Goal: Task Accomplishment & Management: Use online tool/utility

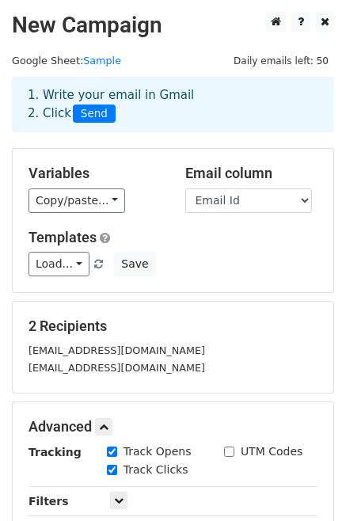
scroll to position [253, 0]
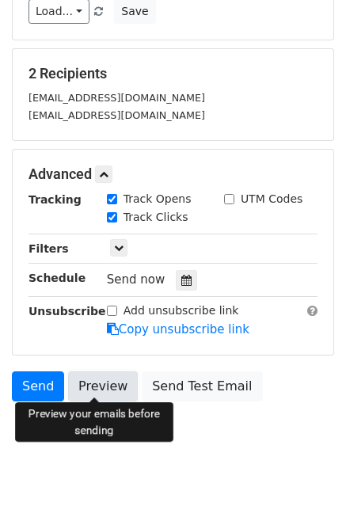
click at [103, 380] on link "Preview" at bounding box center [103, 386] width 70 height 30
click at [103, 383] on link "Preview" at bounding box center [103, 386] width 70 height 30
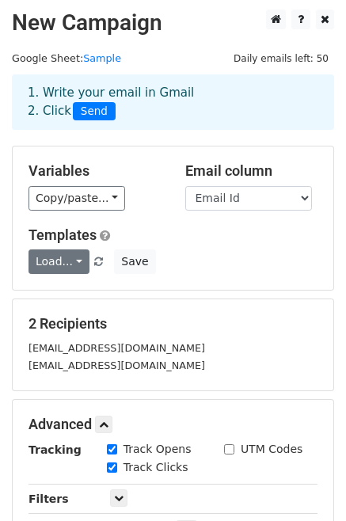
scroll to position [0, 0]
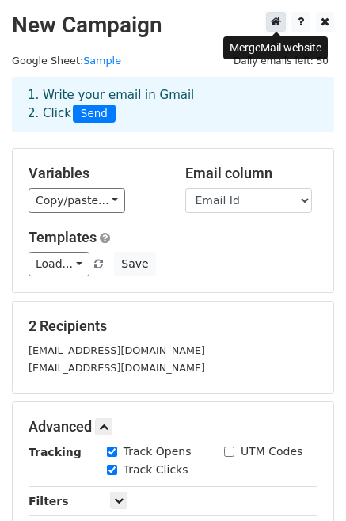
click at [276, 21] on icon at bounding box center [276, 21] width 10 height 11
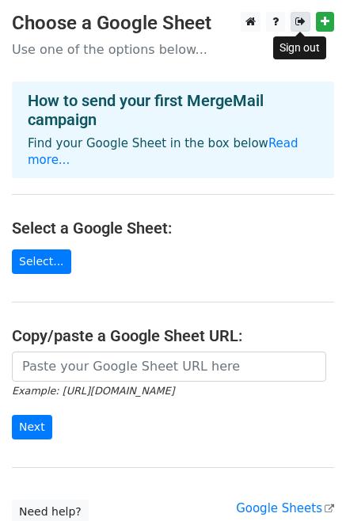
click at [299, 18] on icon at bounding box center [300, 21] width 10 height 11
click at [304, 17] on icon at bounding box center [300, 21] width 10 height 11
click at [305, 21] on icon at bounding box center [300, 21] width 10 height 11
click at [295, 22] on icon at bounding box center [300, 21] width 10 height 11
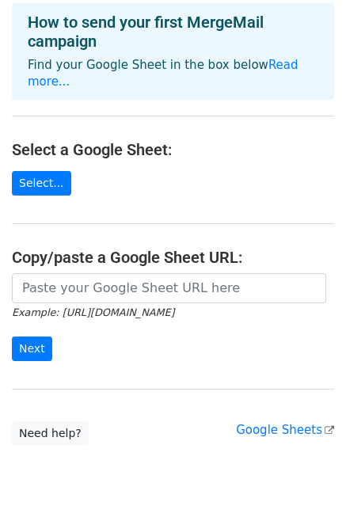
scroll to position [111, 0]
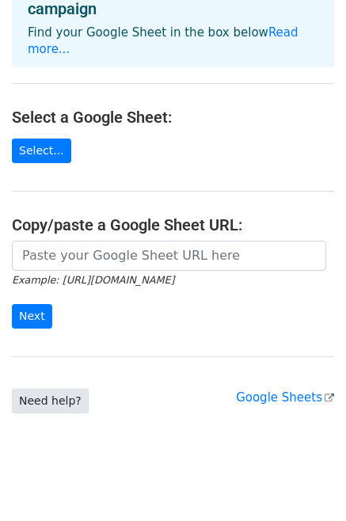
click at [61, 389] on link "Need help?" at bounding box center [50, 401] width 77 height 25
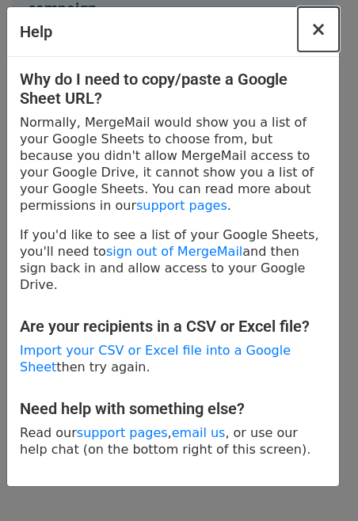
click at [320, 32] on span "×" at bounding box center [318, 29] width 16 height 22
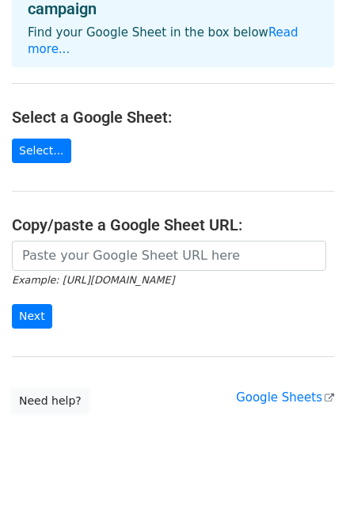
scroll to position [0, 0]
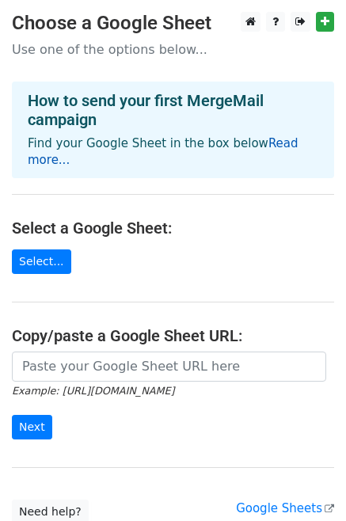
click at [272, 142] on link "Read more..." at bounding box center [163, 151] width 271 height 31
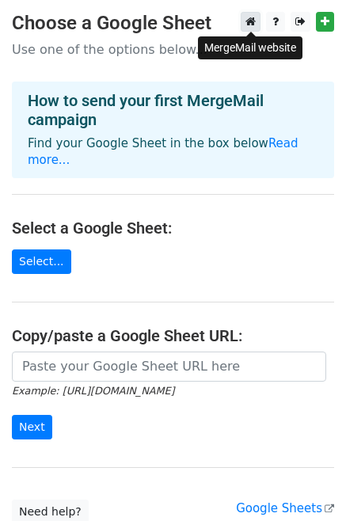
click at [249, 20] on icon at bounding box center [251, 21] width 10 height 11
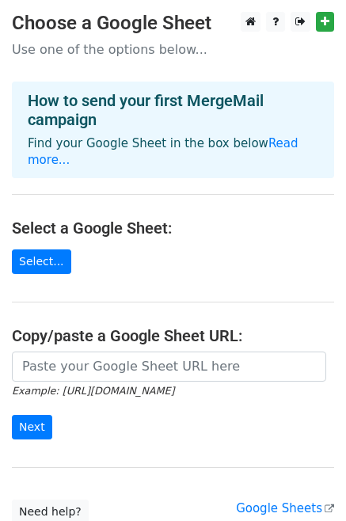
click at [161, 259] on main "Choose a Google Sheet Use one of the options below... How to send your first Me…" at bounding box center [173, 268] width 346 height 512
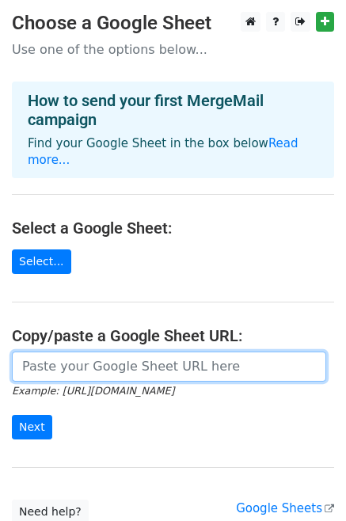
click at [72, 352] on input "url" at bounding box center [169, 367] width 314 height 30
paste input "https://docs.google.com/spreadsheets/d/1Kpl-gd3DTEYhQvNw2BBrkxvjfZ1ndHyEmCDeHHe…"
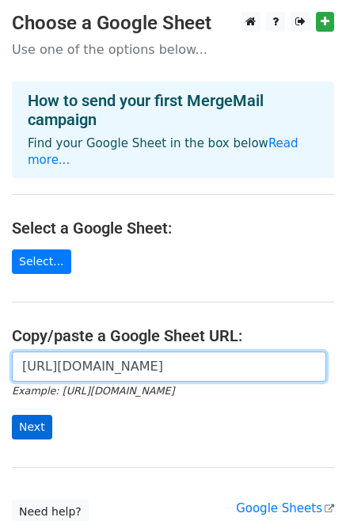
type input "https://docs.google.com/spreadsheets/d/1Kpl-gd3DTEYhQvNw2BBrkxvjfZ1ndHyEmCDeHHe…"
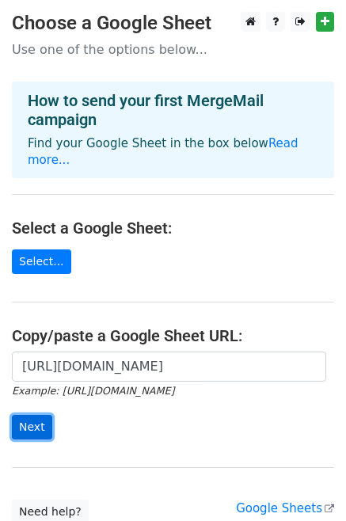
scroll to position [0, 0]
click at [28, 415] on input "Next" at bounding box center [32, 427] width 40 height 25
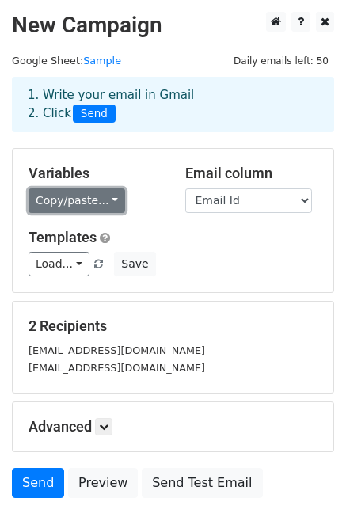
click at [97, 204] on link "Copy/paste..." at bounding box center [77, 200] width 97 height 25
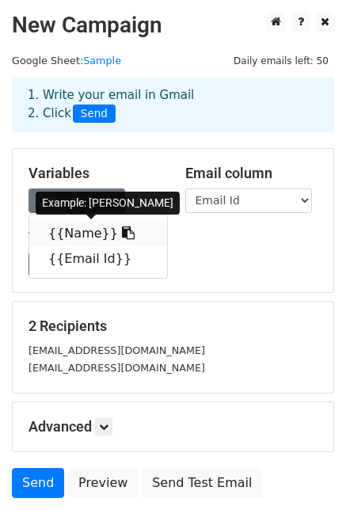
click at [82, 234] on link "{{Name}}" at bounding box center [98, 233] width 138 height 25
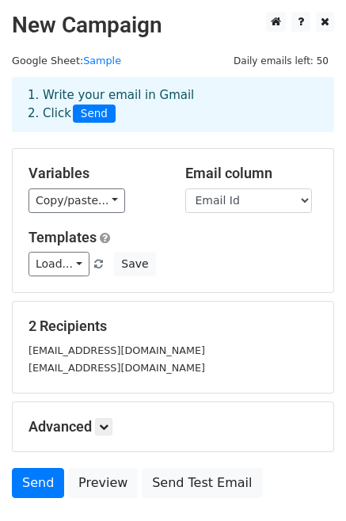
scroll to position [70, 0]
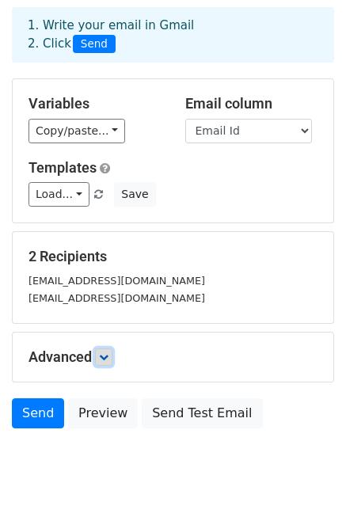
click at [105, 356] on icon at bounding box center [104, 357] width 10 height 10
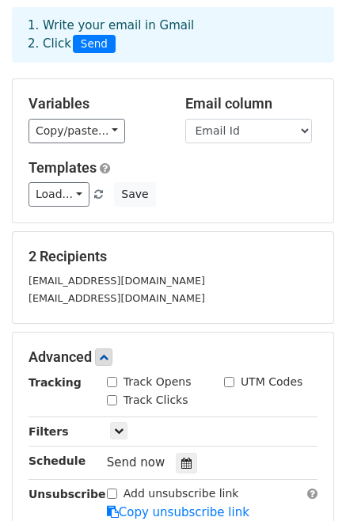
click at [114, 383] on input "Track Opens" at bounding box center [112, 382] width 10 height 10
checkbox input "true"
click at [114, 395] on input "Track Clicks" at bounding box center [112, 400] width 10 height 10
checkbox input "true"
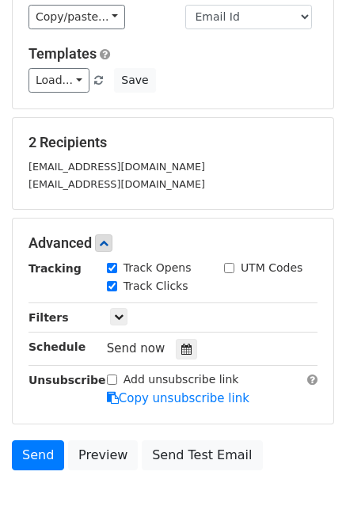
scroll to position [190, 0]
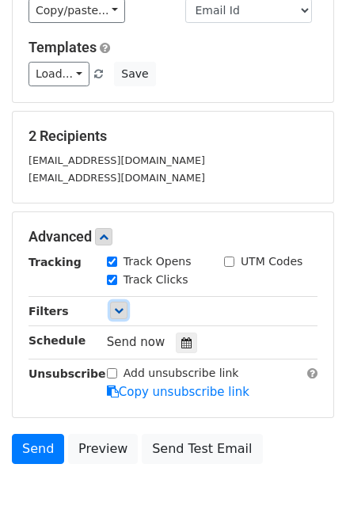
click at [114, 306] on icon at bounding box center [119, 311] width 10 height 10
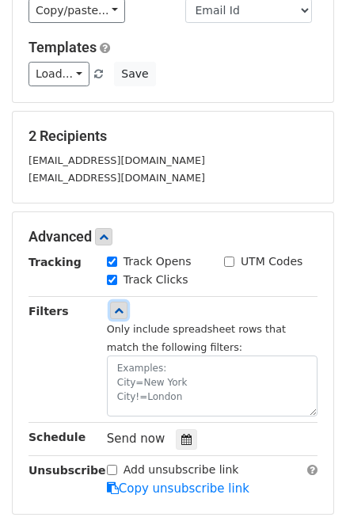
click at [114, 306] on icon at bounding box center [119, 311] width 10 height 10
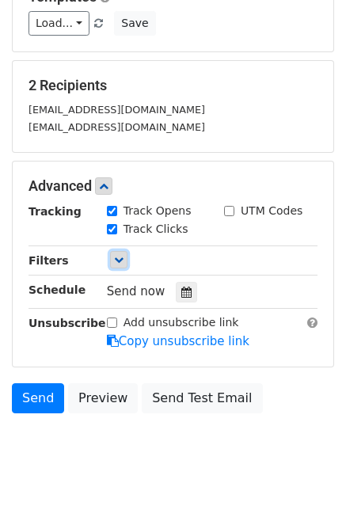
scroll to position [244, 0]
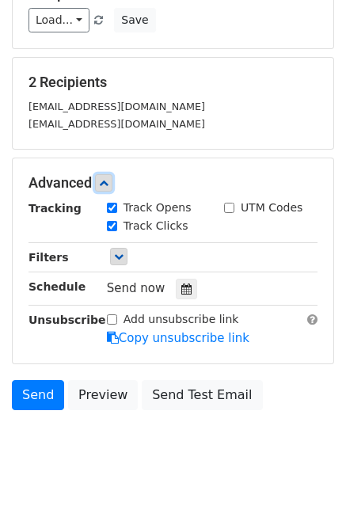
click at [108, 181] on icon at bounding box center [104, 183] width 10 height 10
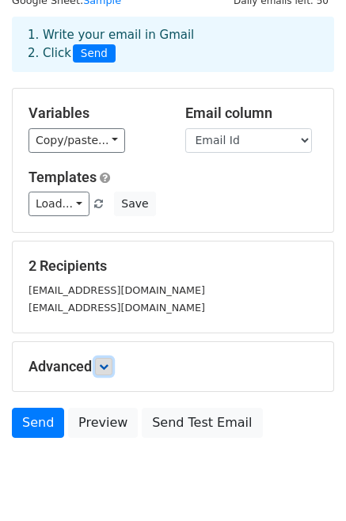
scroll to position [59, 0]
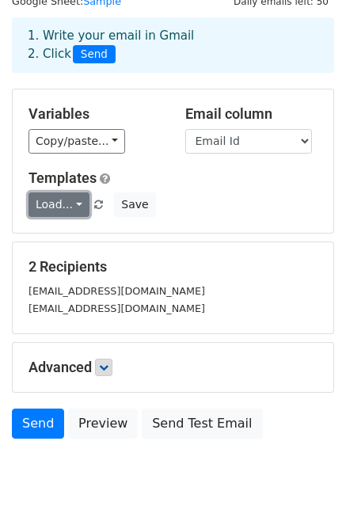
click at [79, 207] on link "Load..." at bounding box center [59, 204] width 61 height 25
click at [182, 144] on div "Email column Name Email Id" at bounding box center [251, 129] width 157 height 48
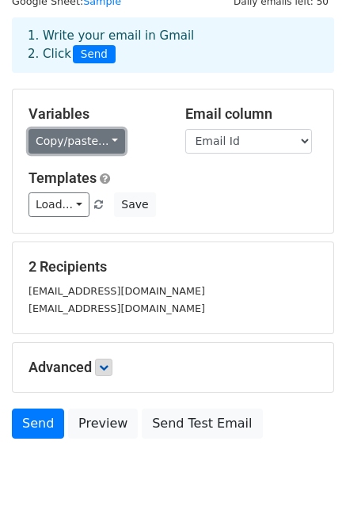
click at [94, 144] on link "Copy/paste..." at bounding box center [77, 141] width 97 height 25
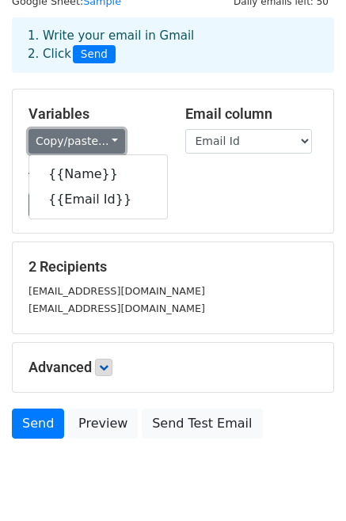
click at [94, 144] on link "Copy/paste..." at bounding box center [77, 141] width 97 height 25
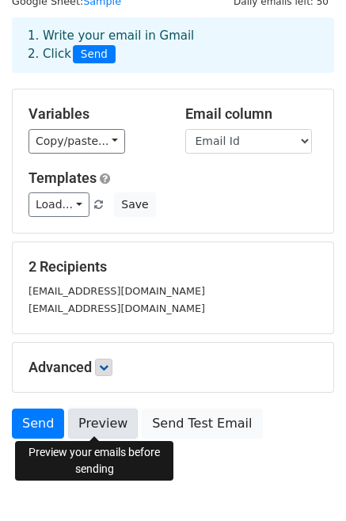
click at [106, 412] on link "Preview" at bounding box center [103, 424] width 70 height 30
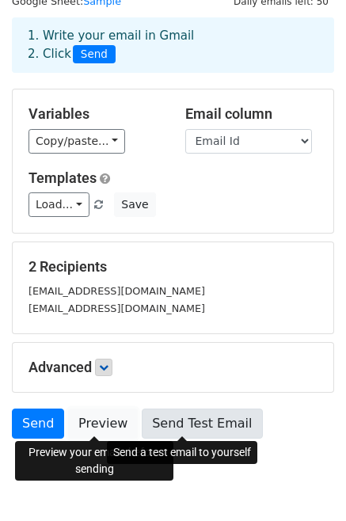
scroll to position [109, 0]
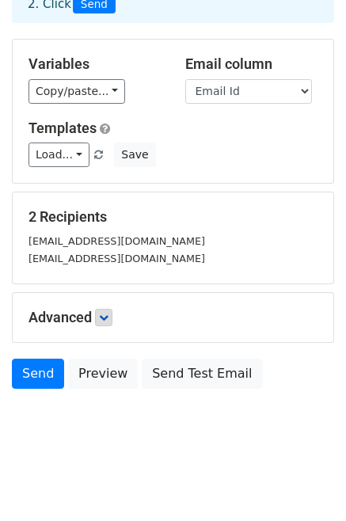
click at [211, 437] on body "New Campaign Daily emails left: 50 Google Sheet: Sample 1. Write your email in …" at bounding box center [173, 182] width 346 height 558
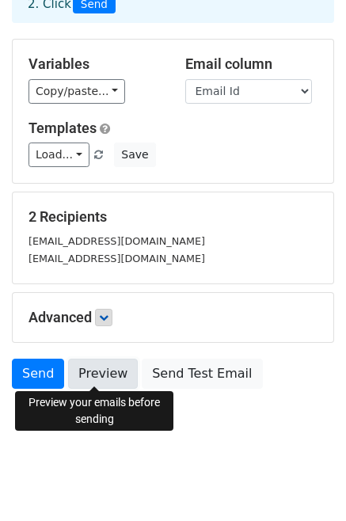
click at [114, 373] on link "Preview" at bounding box center [103, 374] width 70 height 30
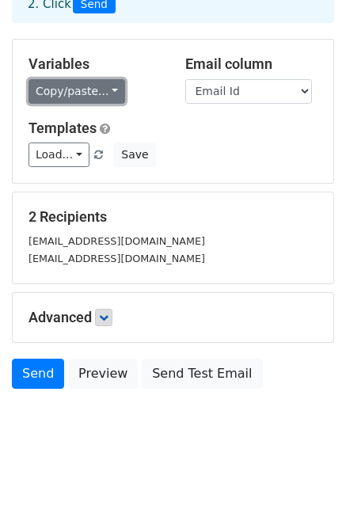
click at [93, 97] on link "Copy/paste..." at bounding box center [77, 91] width 97 height 25
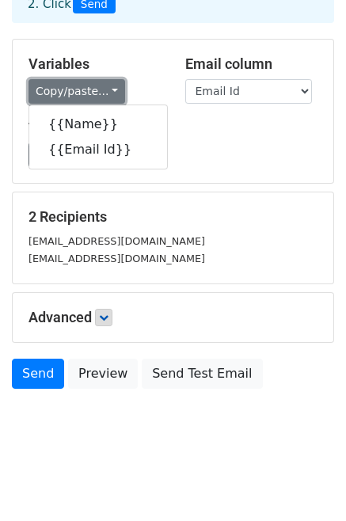
click at [93, 97] on link "Copy/paste..." at bounding box center [77, 91] width 97 height 25
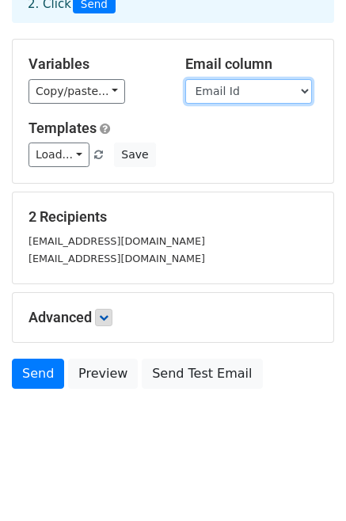
click at [279, 83] on select "Name Email Id" at bounding box center [248, 91] width 127 height 25
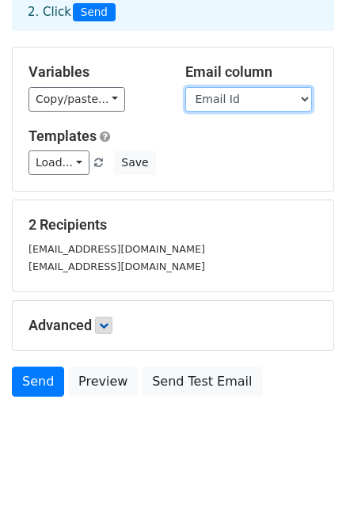
scroll to position [101, 0]
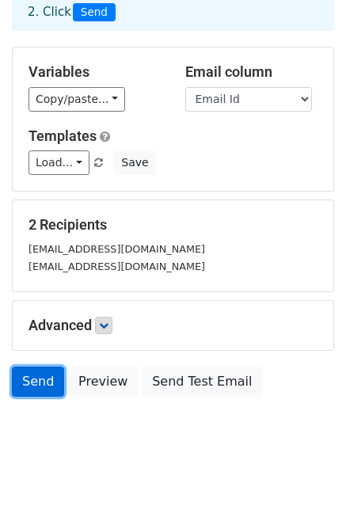
click at [45, 373] on link "Send" at bounding box center [38, 382] width 52 height 30
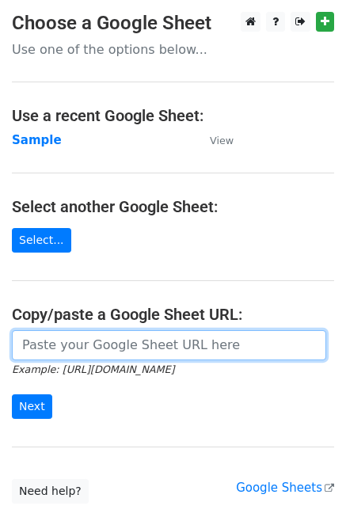
click at [79, 349] on input "url" at bounding box center [169, 345] width 314 height 30
paste input "[URL][DOMAIN_NAME]"
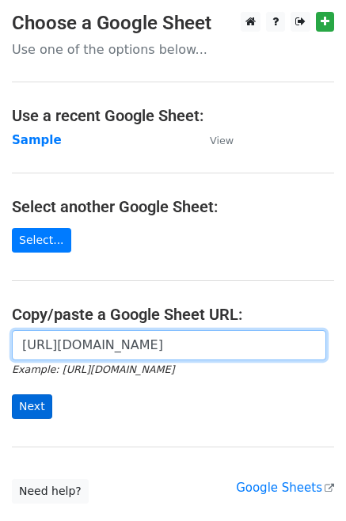
type input "[URL][DOMAIN_NAME]"
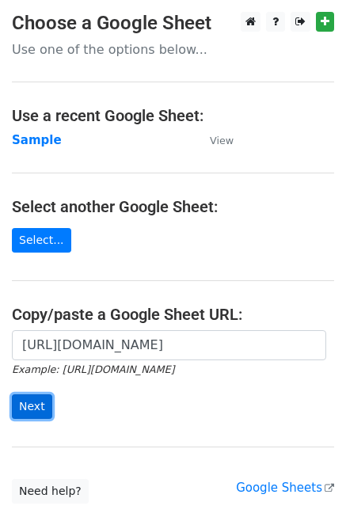
scroll to position [0, 0]
click at [19, 409] on input "Next" at bounding box center [32, 406] width 40 height 25
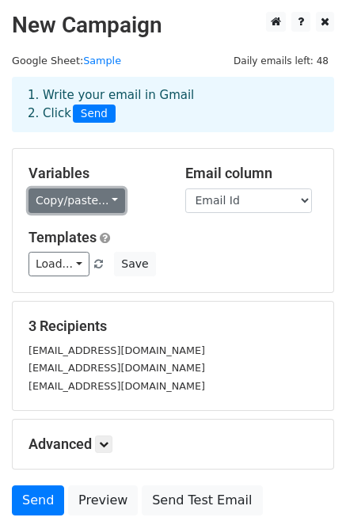
click at [109, 205] on link "Copy/paste..." at bounding box center [77, 200] width 97 height 25
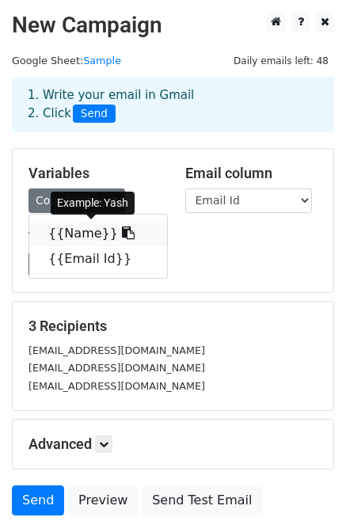
click at [82, 236] on link "{{Name}}" at bounding box center [98, 233] width 138 height 25
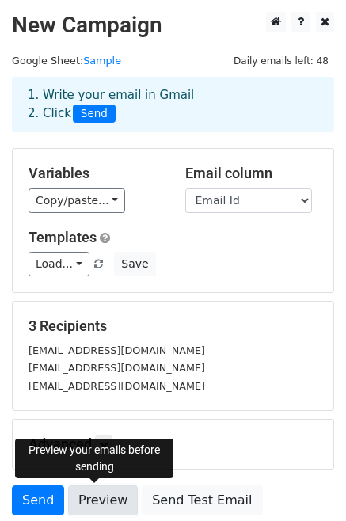
click at [78, 501] on link "Preview" at bounding box center [103, 500] width 70 height 30
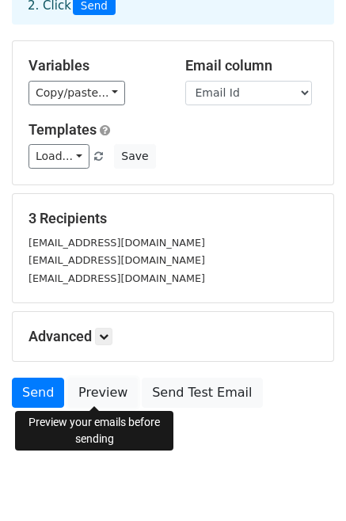
scroll to position [127, 0]
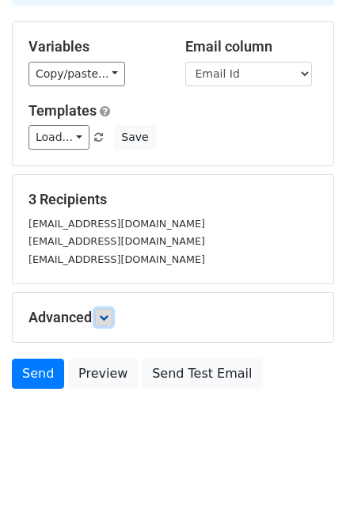
click at [101, 316] on icon at bounding box center [104, 318] width 10 height 10
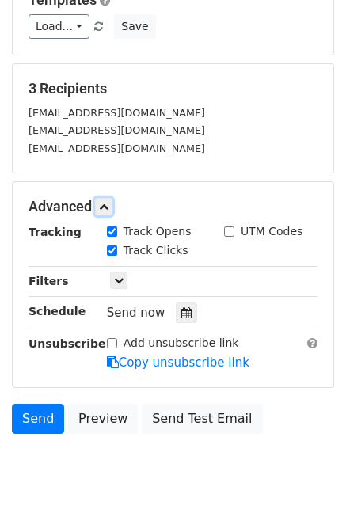
scroll to position [237, 0]
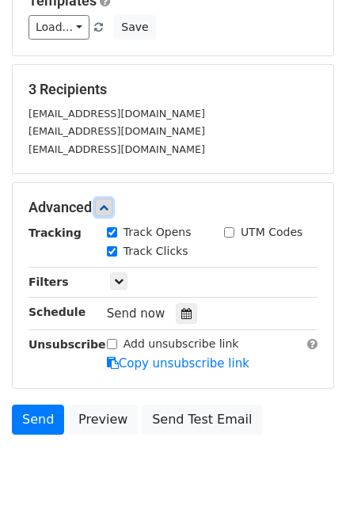
click at [108, 199] on link at bounding box center [103, 207] width 17 height 17
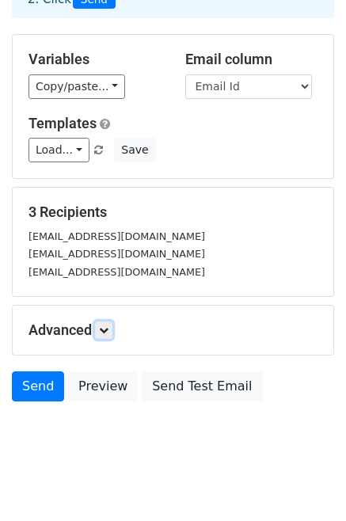
scroll to position [127, 0]
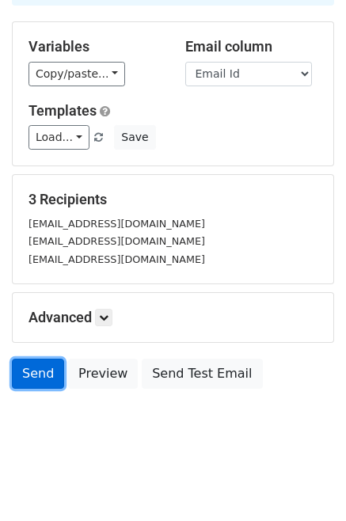
click at [32, 372] on link "Send" at bounding box center [38, 374] width 52 height 30
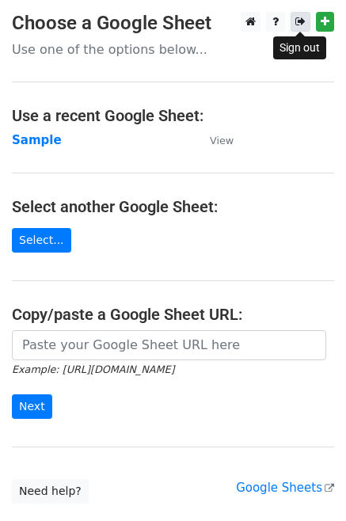
click at [299, 25] on icon at bounding box center [300, 21] width 10 height 11
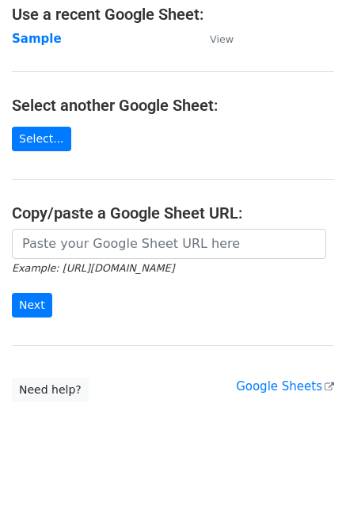
scroll to position [107, 0]
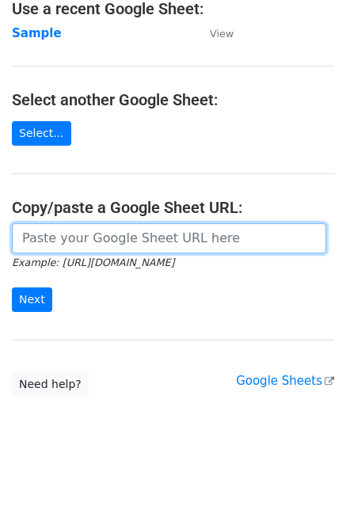
click at [147, 251] on input "url" at bounding box center [169, 238] width 314 height 30
paste input "[URL][DOMAIN_NAME]"
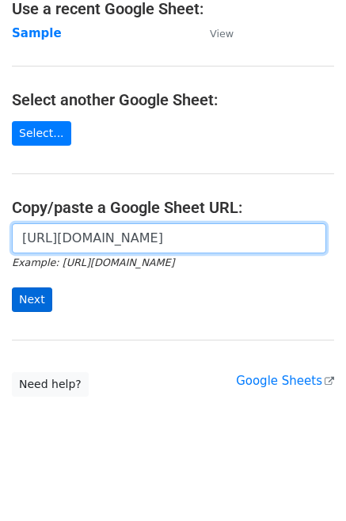
type input "[URL][DOMAIN_NAME]"
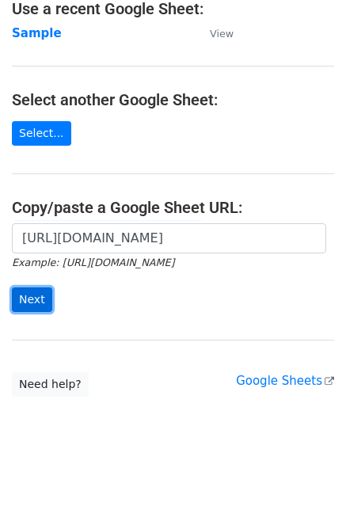
scroll to position [0, 0]
click at [32, 296] on input "Next" at bounding box center [32, 299] width 40 height 25
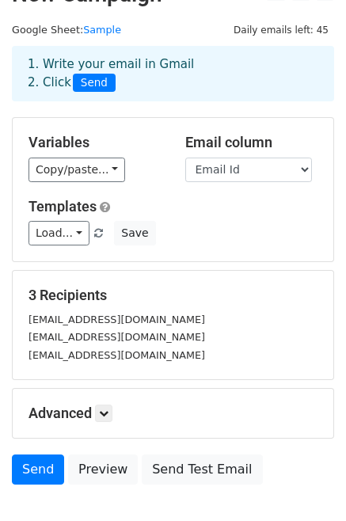
scroll to position [26, 0]
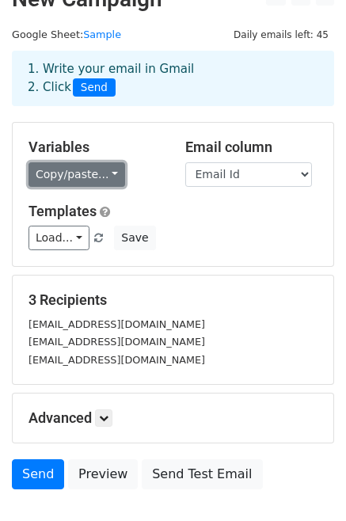
click at [47, 180] on link "Copy/paste..." at bounding box center [77, 174] width 97 height 25
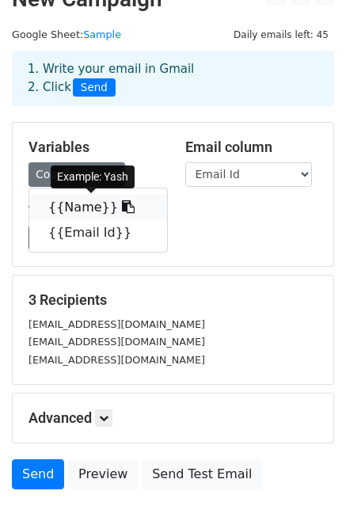
click at [64, 200] on link "{{Name}}" at bounding box center [98, 207] width 138 height 25
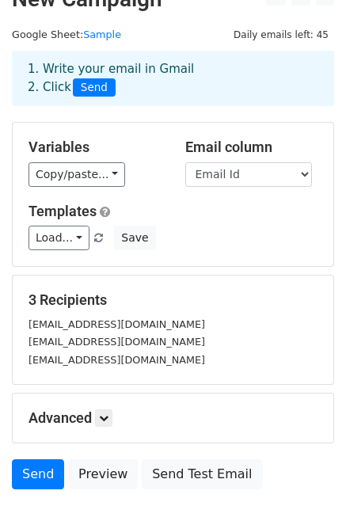
click at [107, 264] on div "Variables Copy/paste... {{Name}} {{Email Id}} Email column Name Email Id Templa…" at bounding box center [173, 194] width 321 height 143
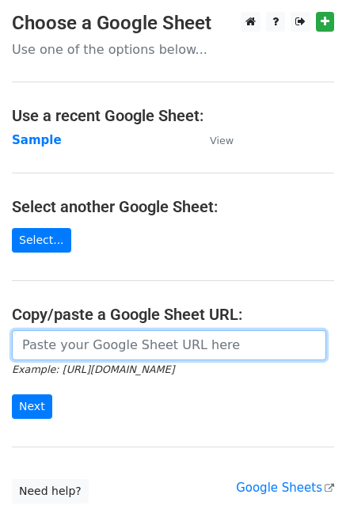
click at [79, 347] on input "url" at bounding box center [169, 345] width 314 height 30
paste input "{{Name}}"
type input "{{Name}}"
paste input "[URL][DOMAIN_NAME]"
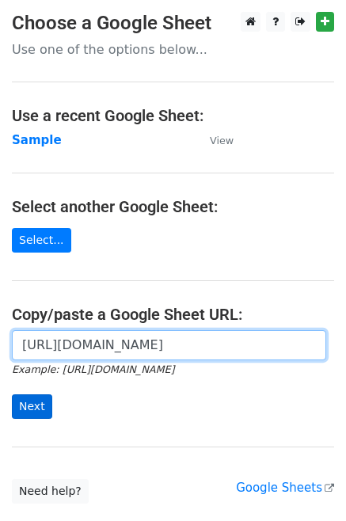
type input "https://docs.google.com/spreadsheets/d/1Kpl-gd3DTEYhQvNw2BBrkxvjfZ1ndHyEmCDeHHe…"
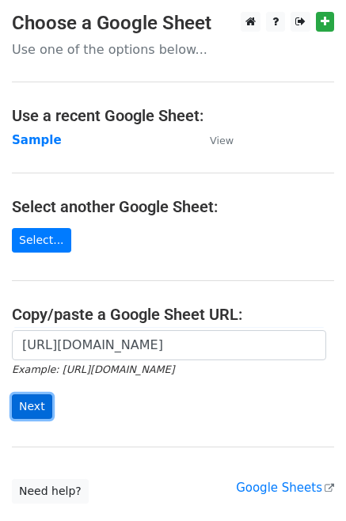
scroll to position [0, 0]
click at [32, 414] on input "Next" at bounding box center [32, 406] width 40 height 25
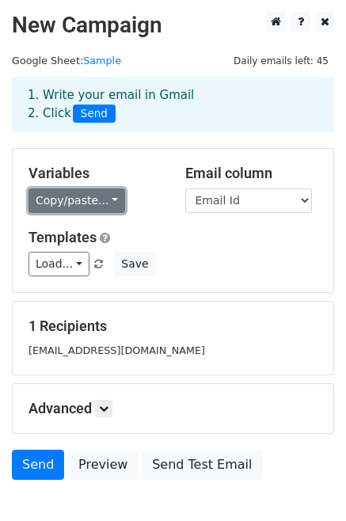
click at [103, 199] on link "Copy/paste..." at bounding box center [77, 200] width 97 height 25
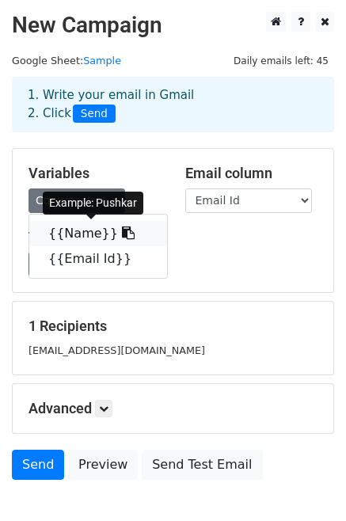
click at [78, 225] on link "{{Name}}" at bounding box center [98, 233] width 138 height 25
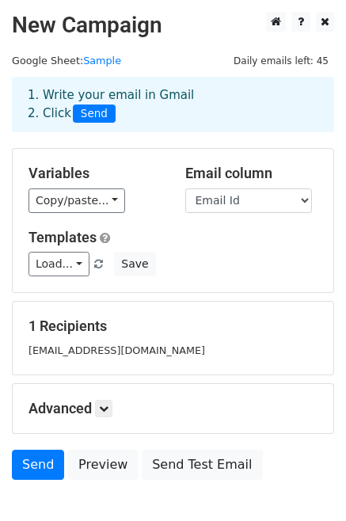
scroll to position [92, 0]
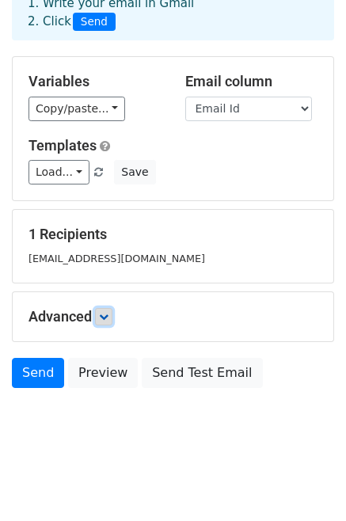
click at [105, 316] on icon at bounding box center [104, 317] width 10 height 10
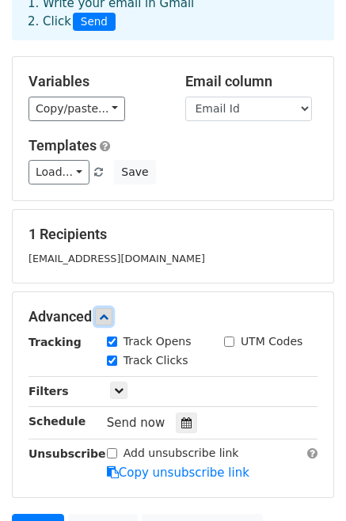
click at [101, 314] on link at bounding box center [103, 316] width 17 height 17
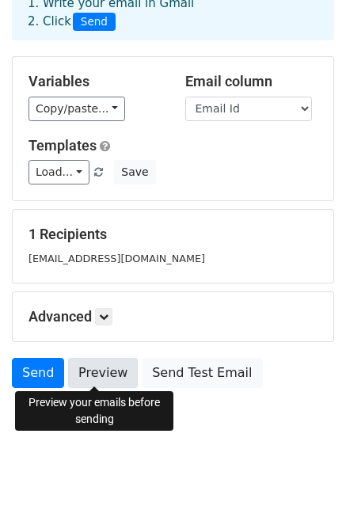
click at [96, 364] on link "Preview" at bounding box center [103, 373] width 70 height 30
click at [105, 368] on link "Preview" at bounding box center [103, 373] width 70 height 30
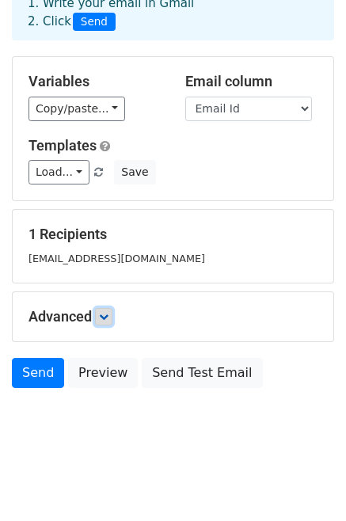
click at [108, 316] on icon at bounding box center [104, 317] width 10 height 10
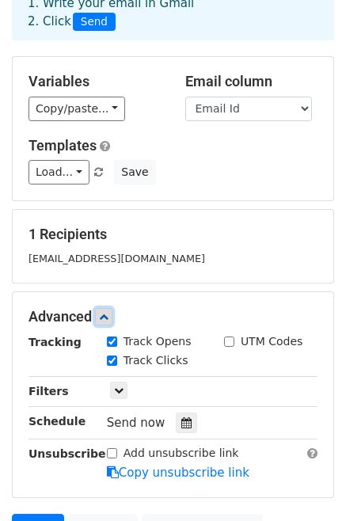
click at [108, 316] on icon at bounding box center [104, 317] width 10 height 10
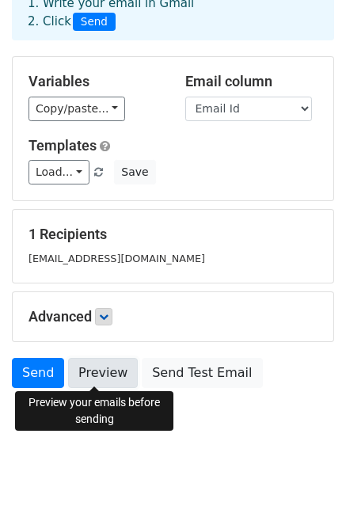
click at [97, 369] on link "Preview" at bounding box center [103, 373] width 70 height 30
click at [97, 379] on link "Preview" at bounding box center [103, 373] width 70 height 30
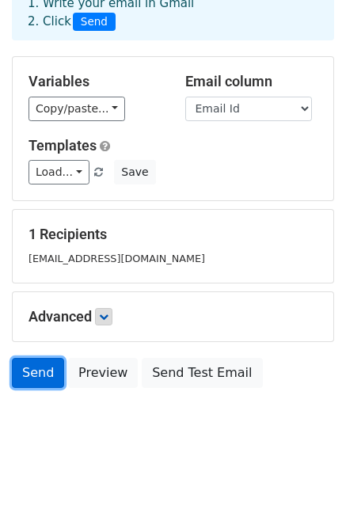
click at [35, 364] on link "Send" at bounding box center [38, 373] width 52 height 30
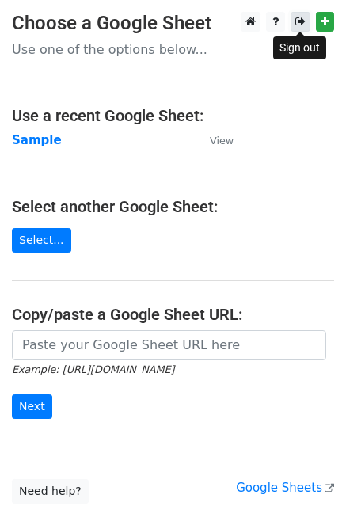
click at [298, 22] on icon at bounding box center [300, 21] width 10 height 11
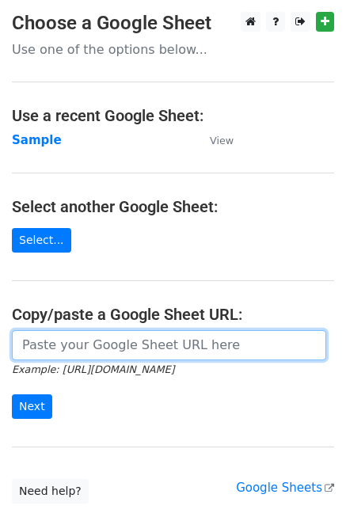
click at [154, 347] on input "url" at bounding box center [169, 345] width 314 height 30
paste input "[URL][DOMAIN_NAME]"
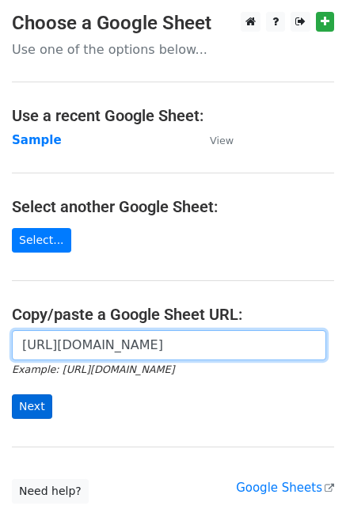
type input "[URL][DOMAIN_NAME]"
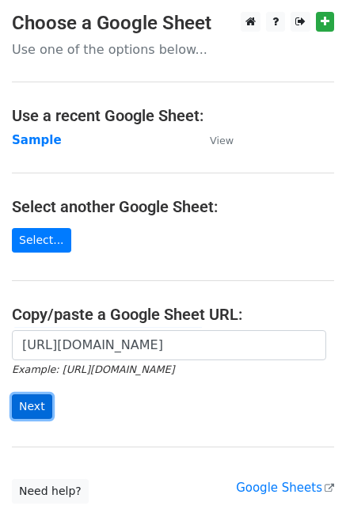
scroll to position [0, 0]
click at [42, 412] on input "Next" at bounding box center [32, 406] width 40 height 25
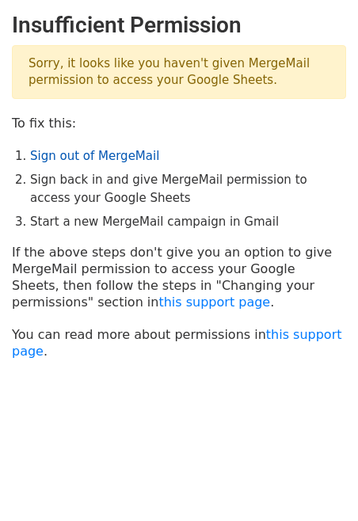
click at [83, 150] on link "Sign out of MergeMail" at bounding box center [94, 156] width 129 height 14
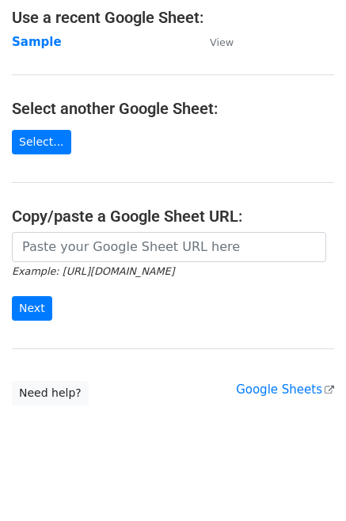
scroll to position [107, 0]
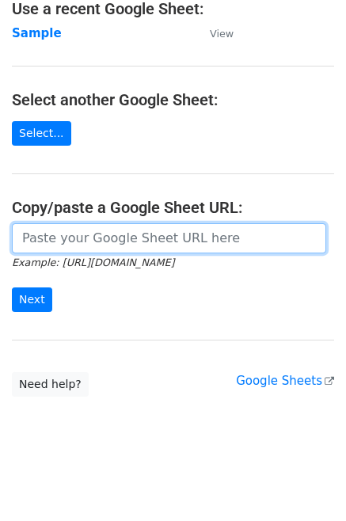
click at [117, 227] on input "url" at bounding box center [169, 238] width 314 height 30
click at [85, 244] on input "url" at bounding box center [169, 238] width 314 height 30
paste input "https://docs.google.com/spreadsheets/d/1Kpl-gd3DTEYhQvNw2BBrkxvjfZ1ndHyEmCDeHHe…"
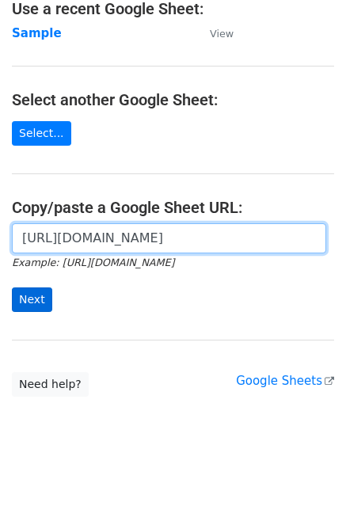
type input "https://docs.google.com/spreadsheets/d/1Kpl-gd3DTEYhQvNw2BBrkxvjfZ1ndHyEmCDeHHe…"
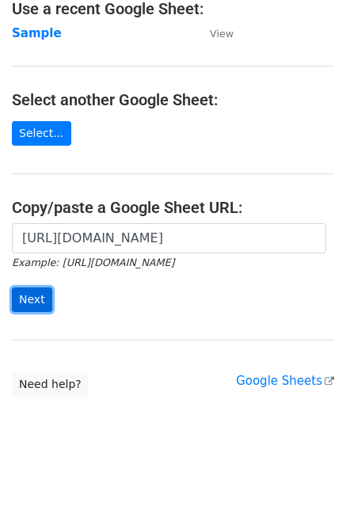
scroll to position [0, 0]
click at [18, 291] on input "Next" at bounding box center [32, 299] width 40 height 25
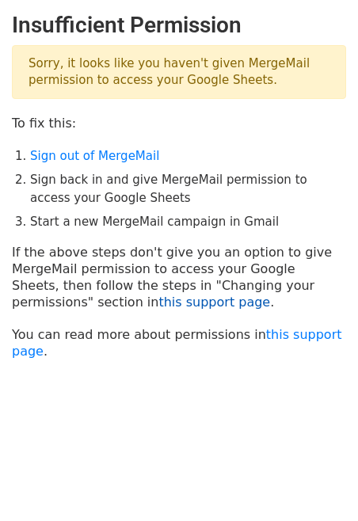
click at [158, 306] on link "this support page" at bounding box center [214, 302] width 112 height 15
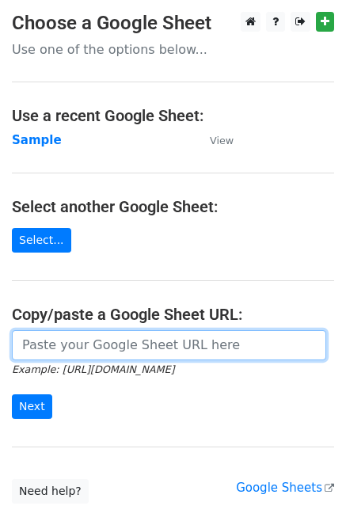
click at [108, 351] on input "url" at bounding box center [169, 345] width 314 height 30
paste input "[URL][DOMAIN_NAME]"
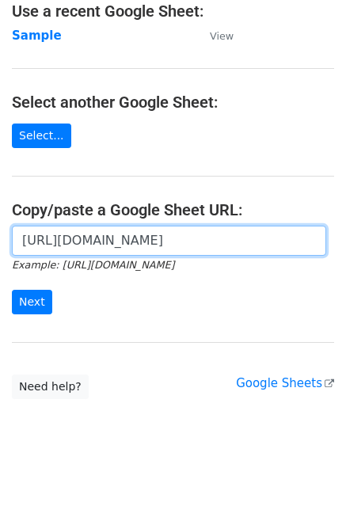
scroll to position [107, 0]
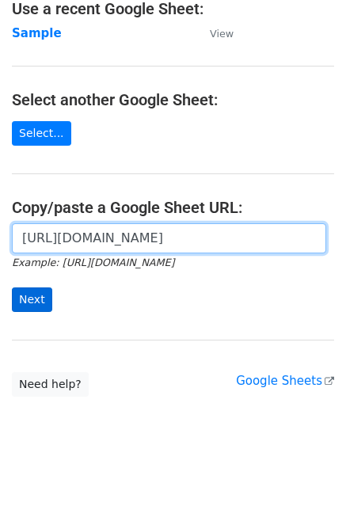
type input "[URL][DOMAIN_NAME]"
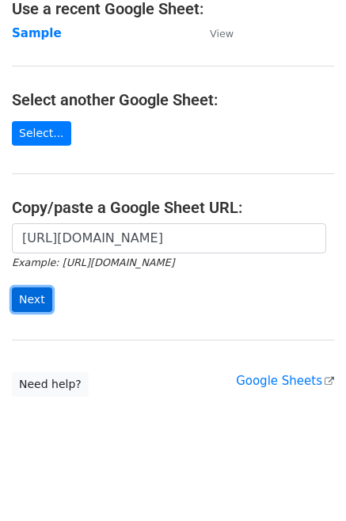
scroll to position [0, 0]
click at [32, 299] on input "Next" at bounding box center [32, 299] width 40 height 25
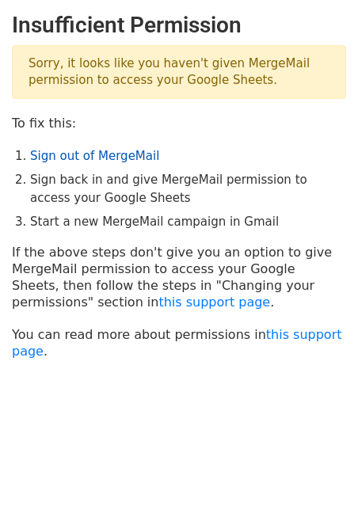
click at [80, 158] on link "Sign out of MergeMail" at bounding box center [94, 156] width 129 height 14
